Goal: Information Seeking & Learning: Check status

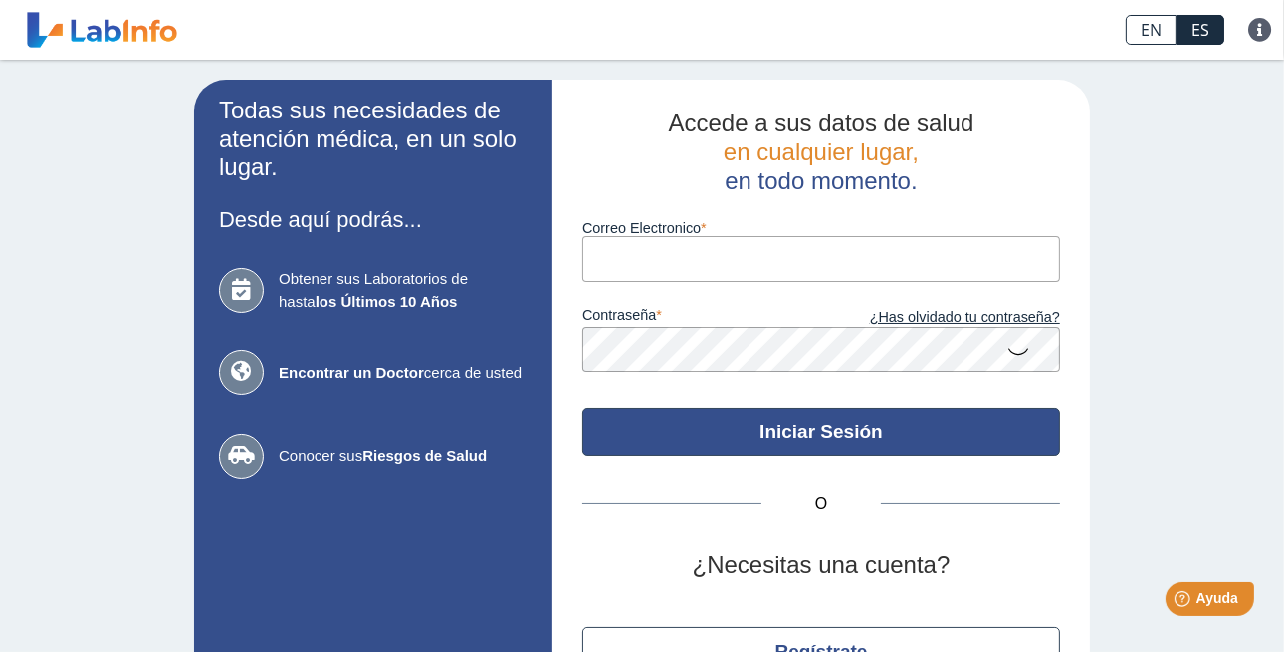
type input "[EMAIL_ADDRESS][DOMAIN_NAME]"
click at [628, 423] on button "Iniciar Sesión" at bounding box center [821, 432] width 478 height 48
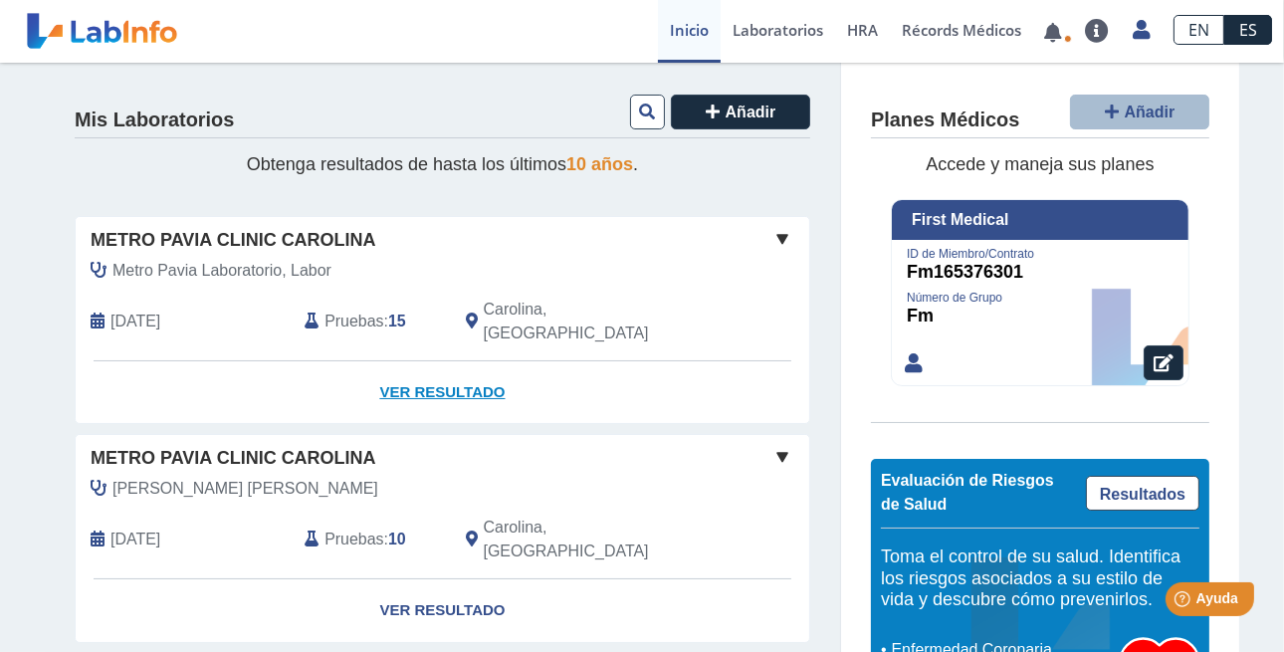
click at [404, 365] on link "Ver Resultado" at bounding box center [443, 392] width 734 height 63
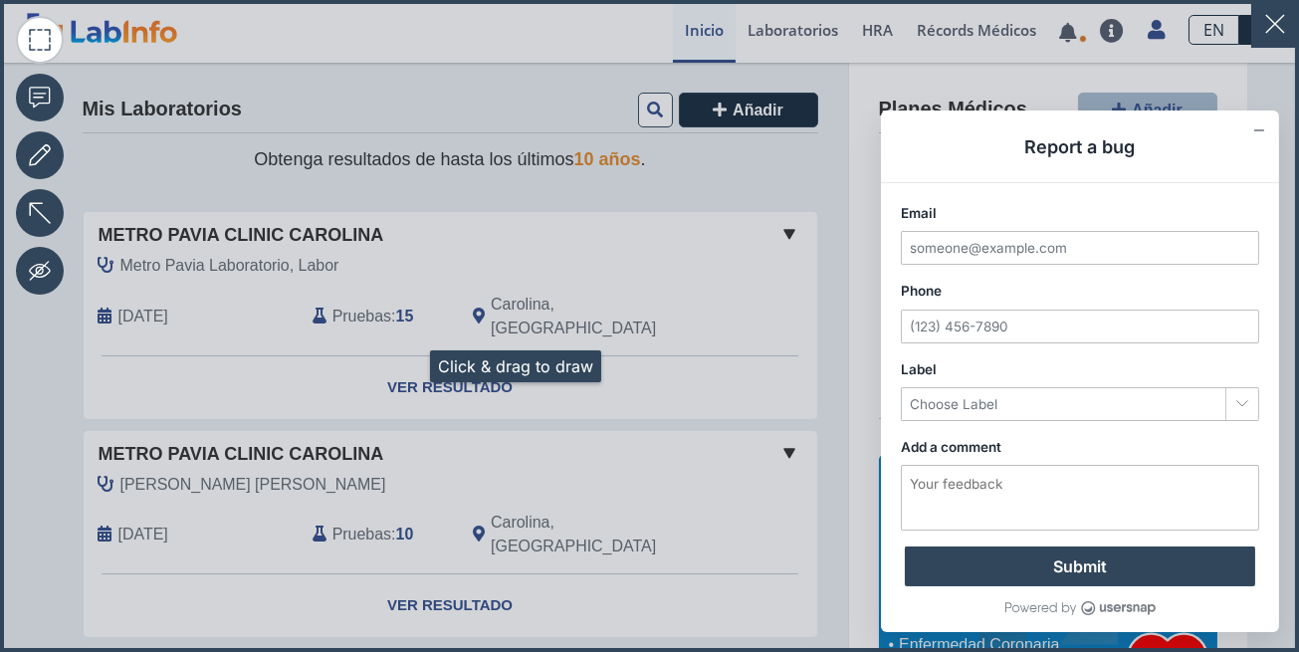
click at [406, 365] on icon at bounding box center [649, 326] width 1299 height 652
click at [407, 362] on icon at bounding box center [649, 326] width 1299 height 652
click at [427, 365] on icon at bounding box center [649, 326] width 1299 height 652
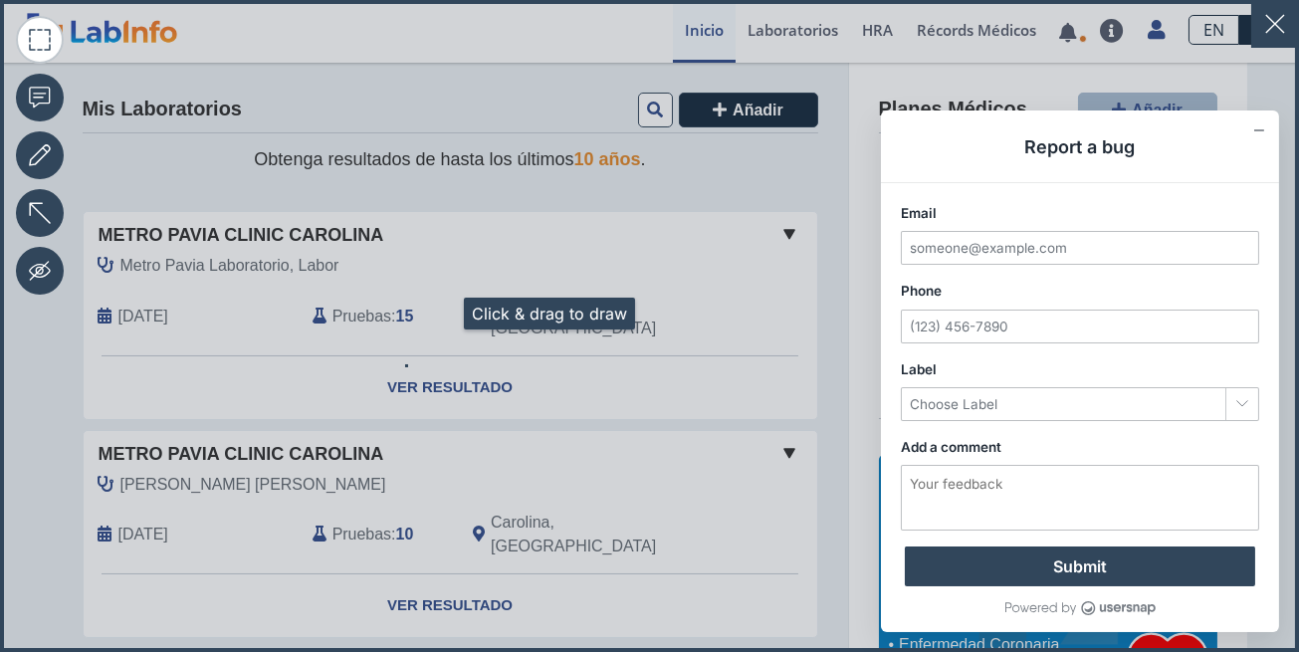
click at [440, 314] on icon at bounding box center [649, 326] width 1299 height 652
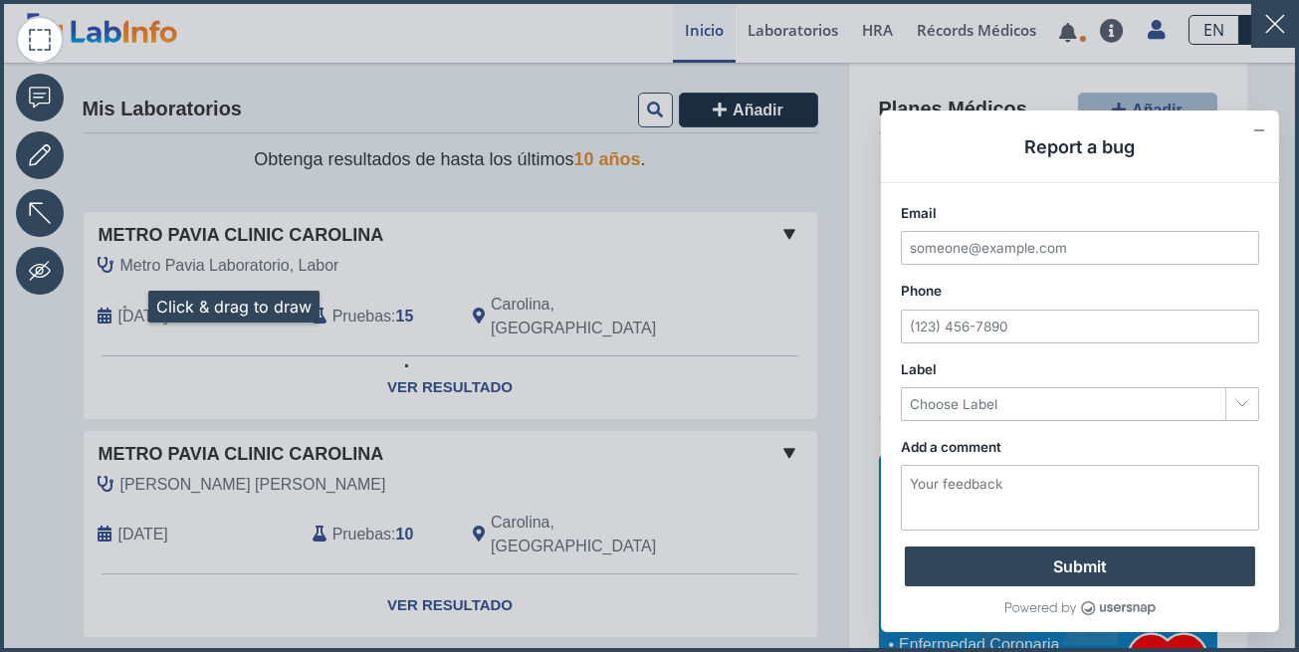
drag, startPoint x: 124, startPoint y: 307, endPoint x: 130, endPoint y: 288, distance: 19.8
click at [125, 306] on icon at bounding box center [649, 326] width 1299 height 652
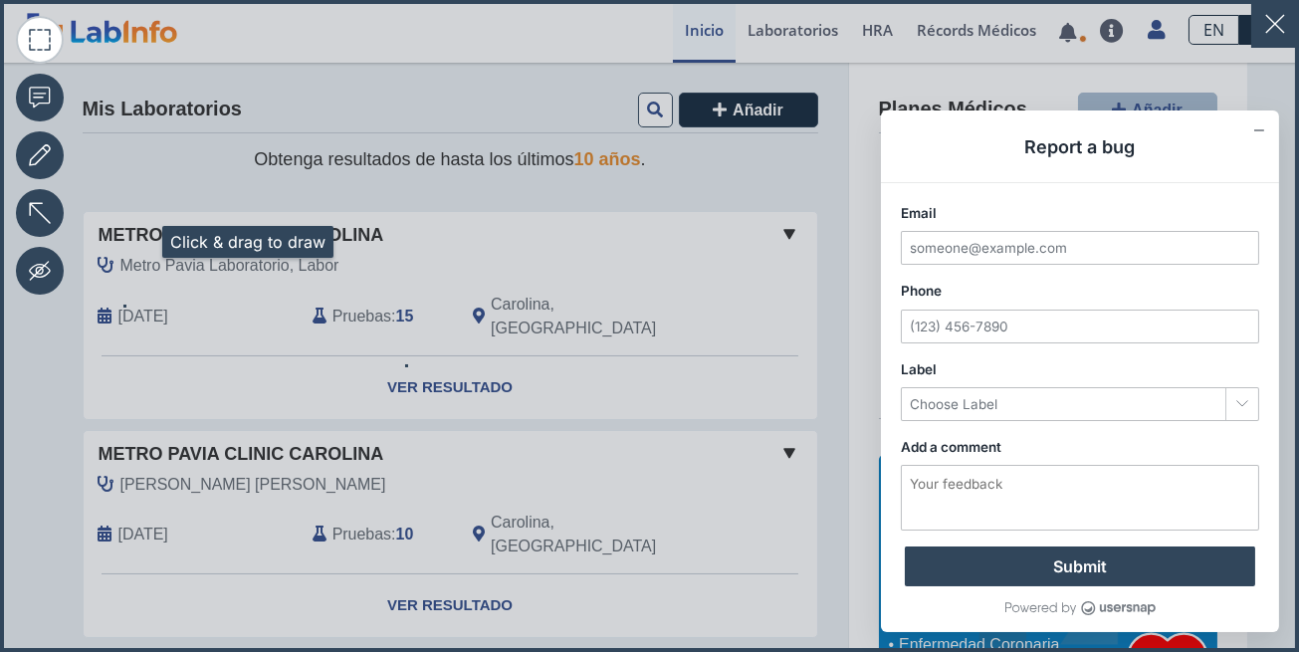
click at [138, 242] on icon at bounding box center [649, 326] width 1299 height 652
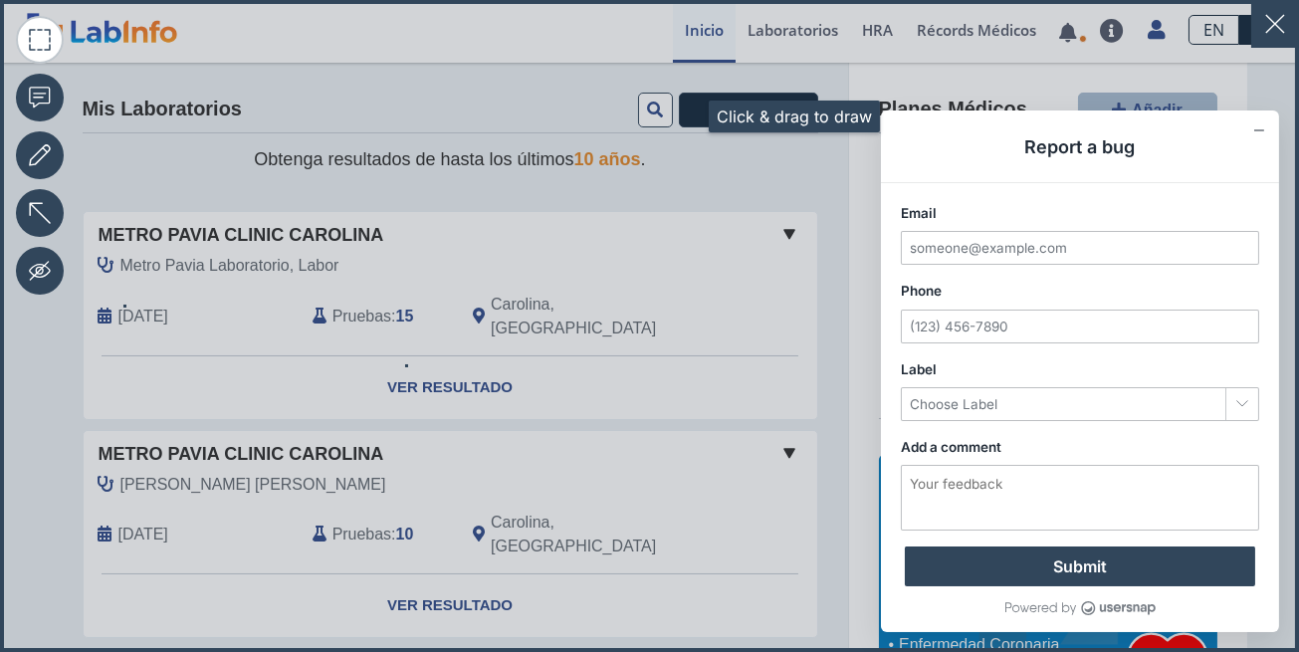
click at [685, 116] on icon at bounding box center [649, 326] width 1299 height 652
click at [1267, 7] on button "button" at bounding box center [1275, 24] width 48 height 48
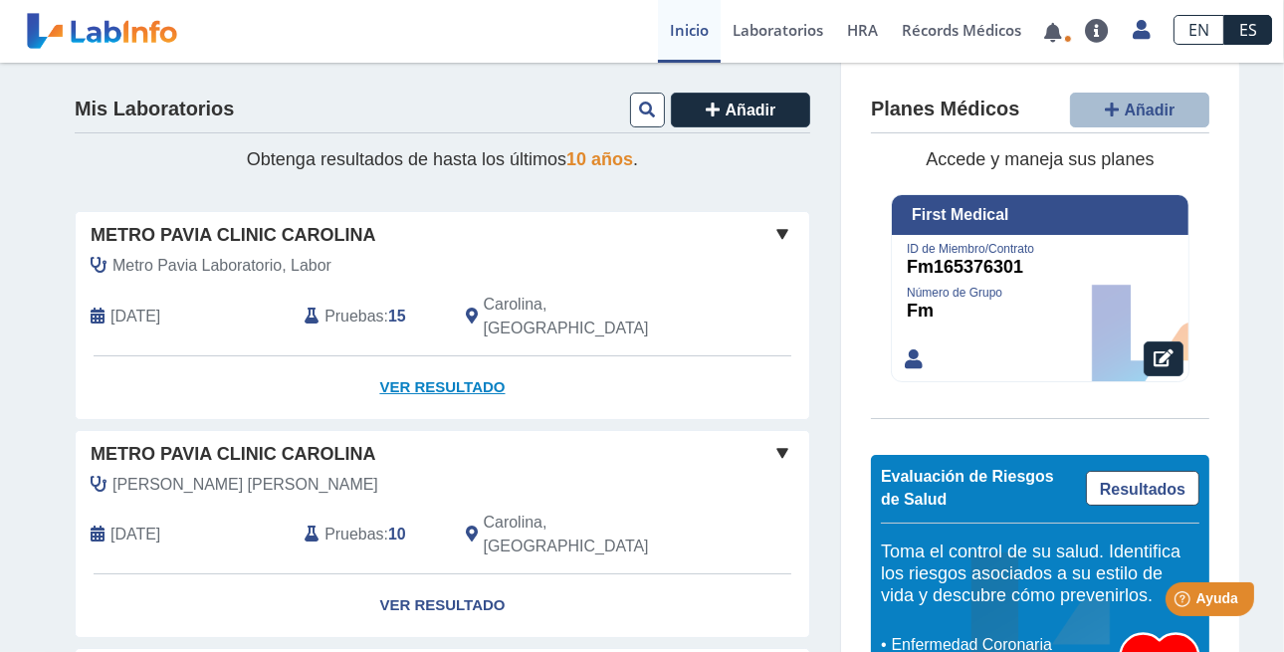
click at [410, 363] on link "Ver Resultado" at bounding box center [443, 387] width 734 height 63
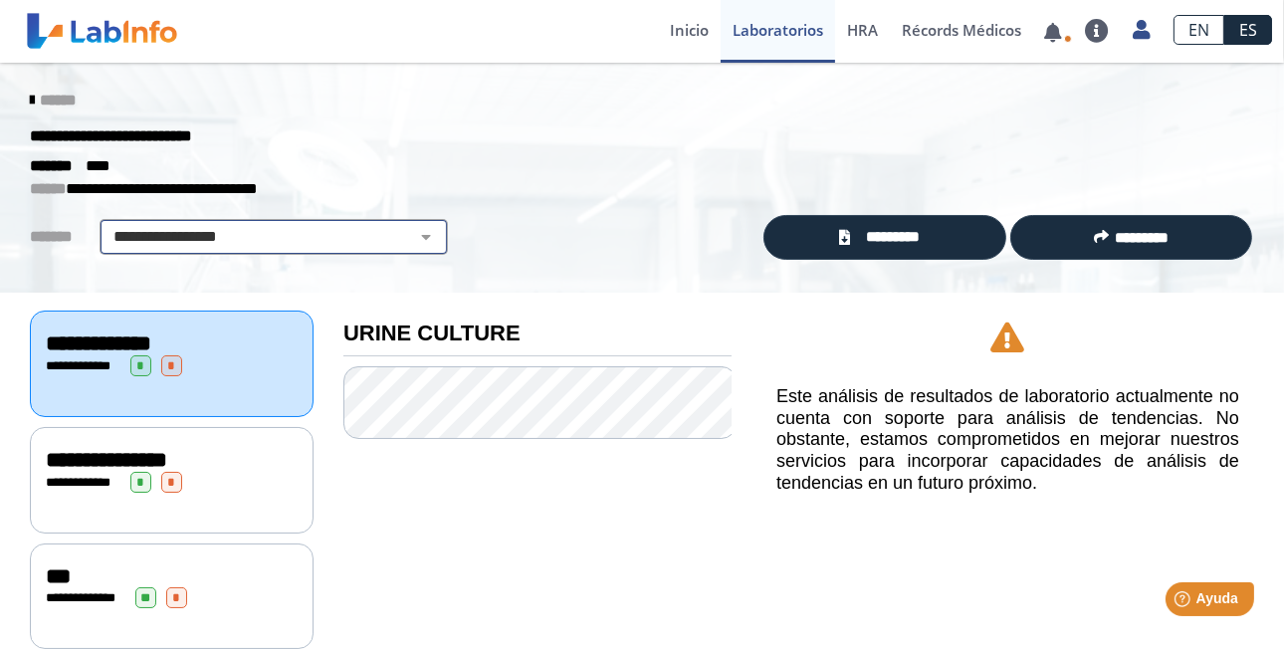
click at [252, 241] on select "**********" at bounding box center [274, 237] width 336 height 24
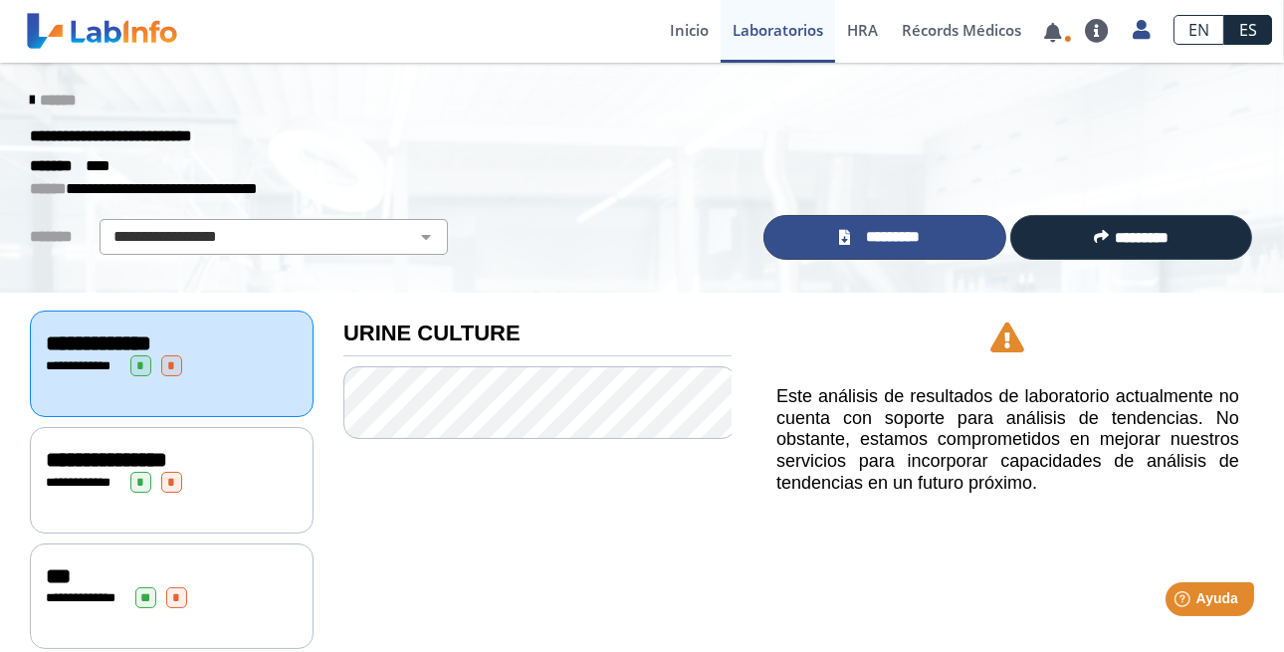
click at [843, 232] on icon at bounding box center [845, 237] width 11 height 15
